Goal: Transaction & Acquisition: Purchase product/service

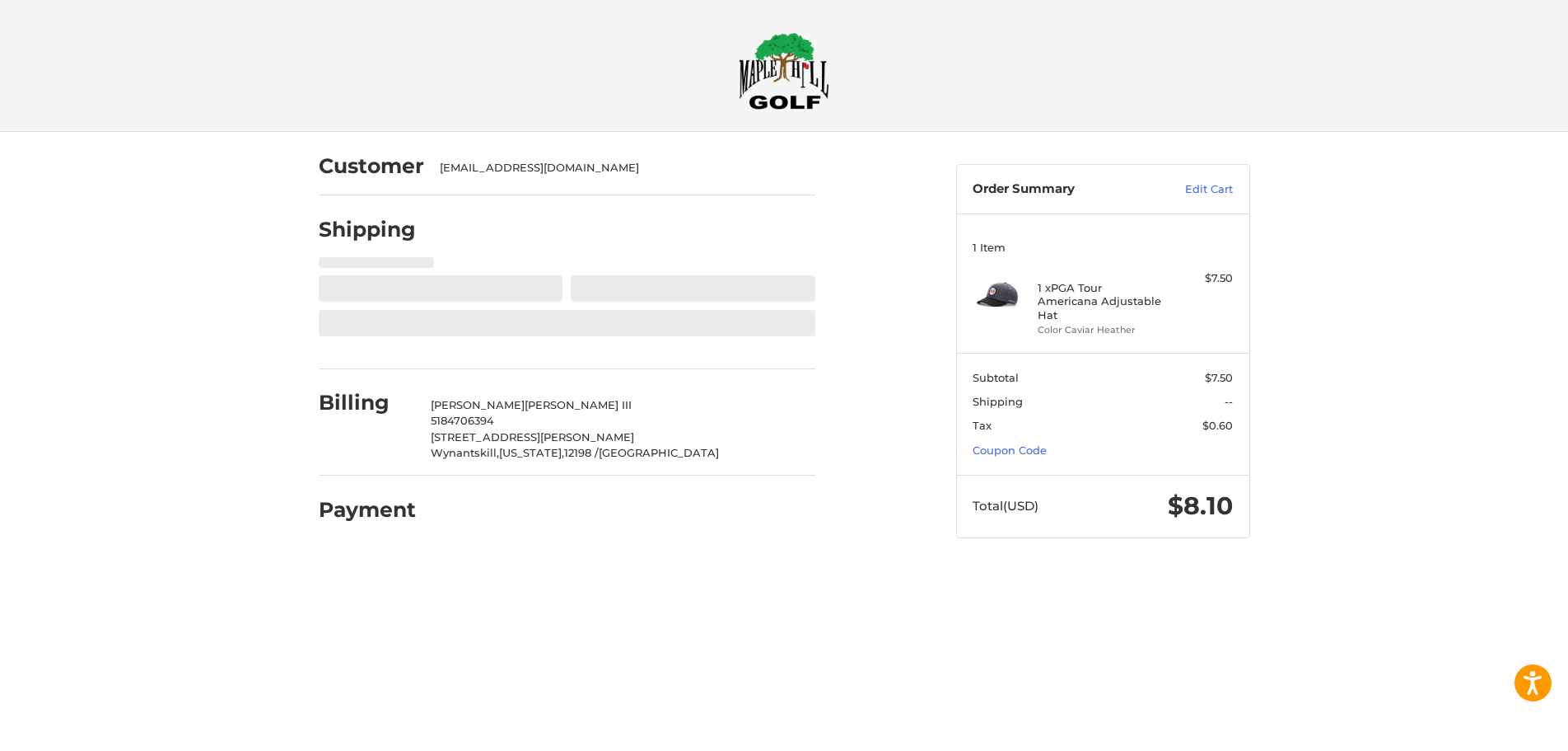
select select "**"
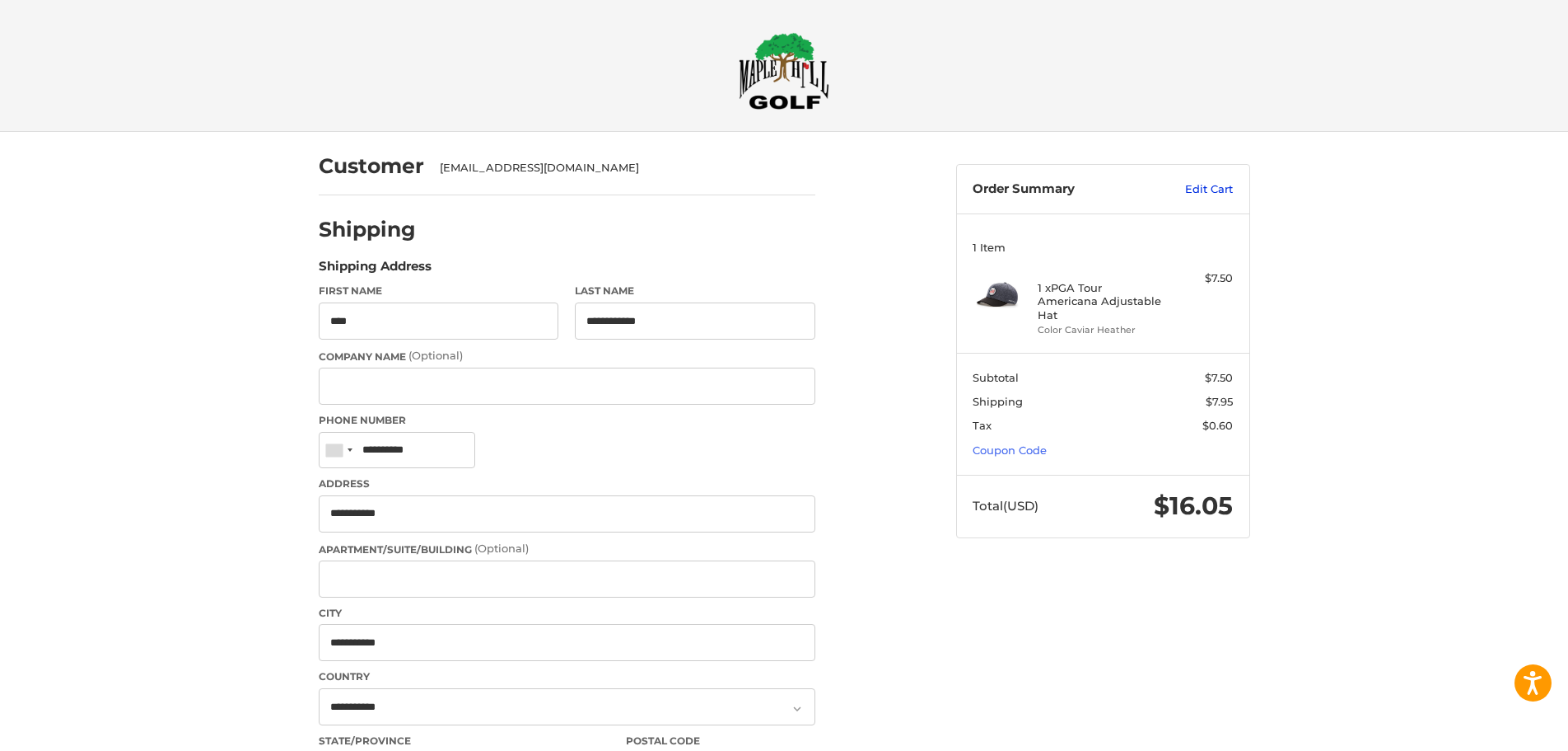
click at [1211, 192] on link "Edit Cart" at bounding box center [1191, 189] width 83 height 17
